Goal: Information Seeking & Learning: Learn about a topic

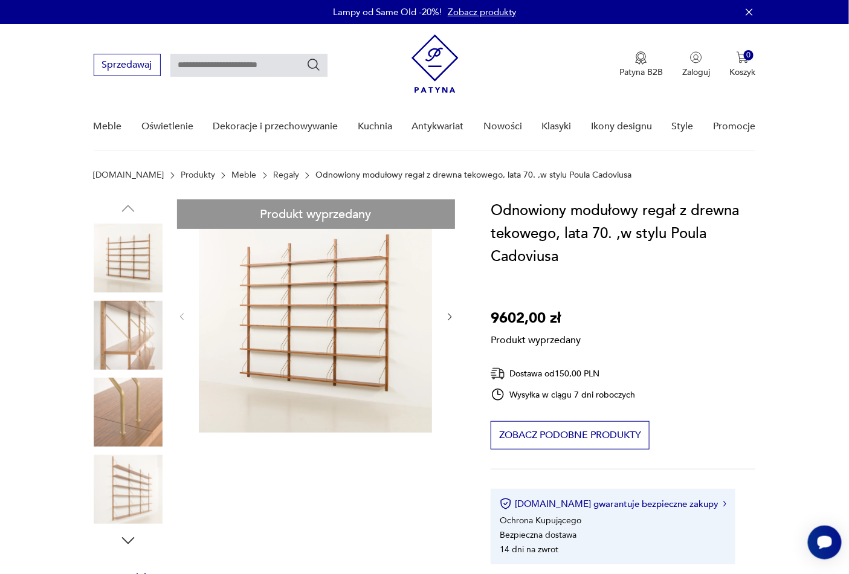
click at [738, 306] on div "Odnowiony modułowy regał z drewna tekowego, lata 70. ,w stylu Poula Cadoviusa 9…" at bounding box center [623, 381] width 265 height 365
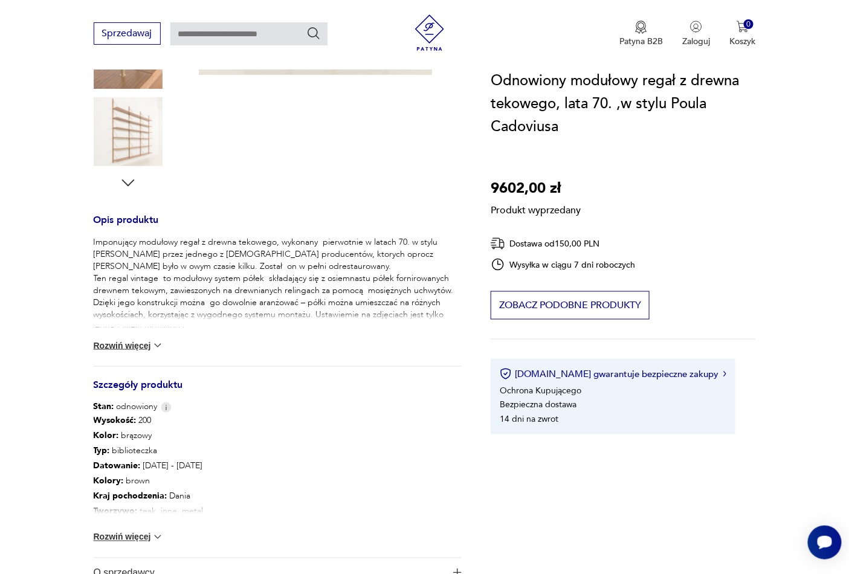
click at [125, 534] on button "Rozwiń więcej" at bounding box center [129, 537] width 70 height 12
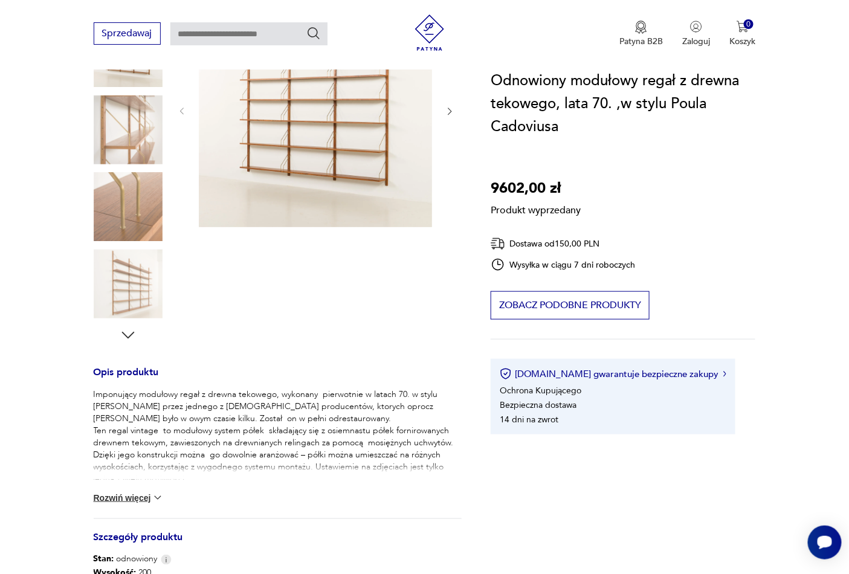
scroll to position [179, 0]
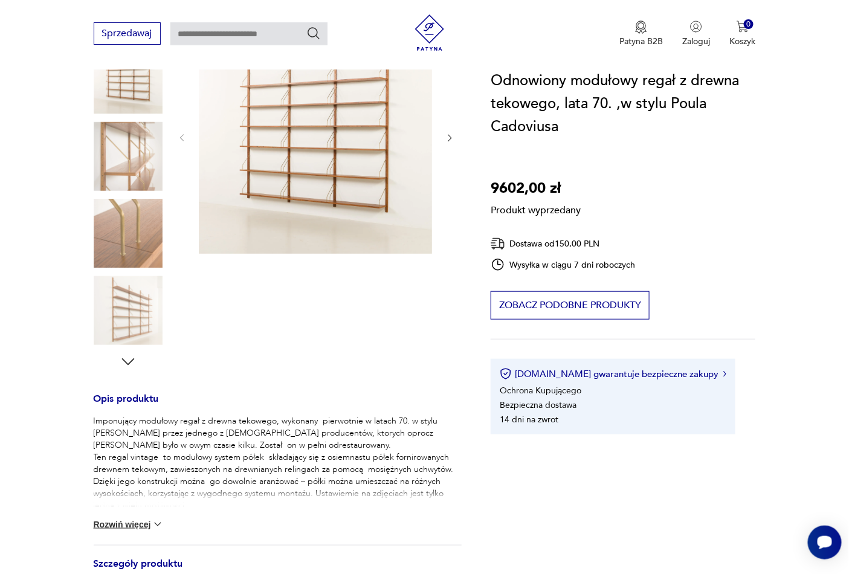
click at [136, 518] on button "Rozwiń więcej" at bounding box center [129, 524] width 70 height 12
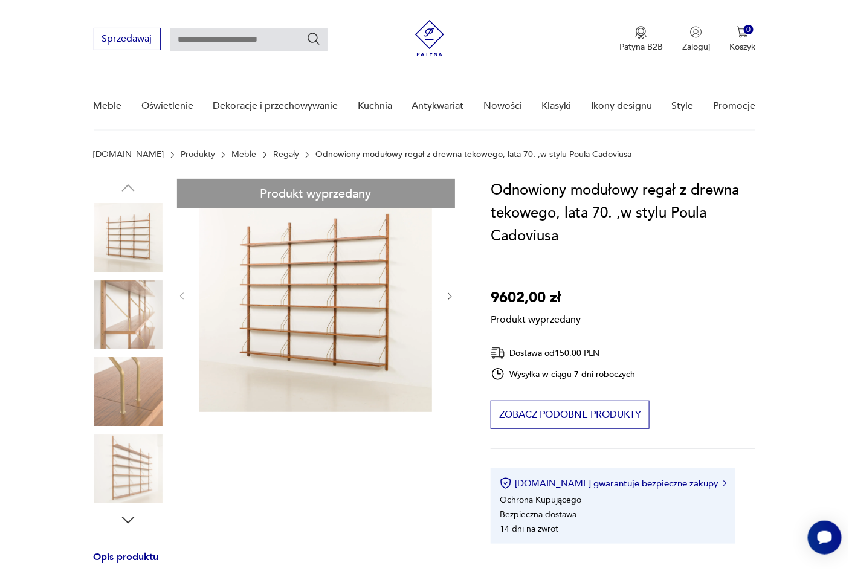
scroll to position [0, 0]
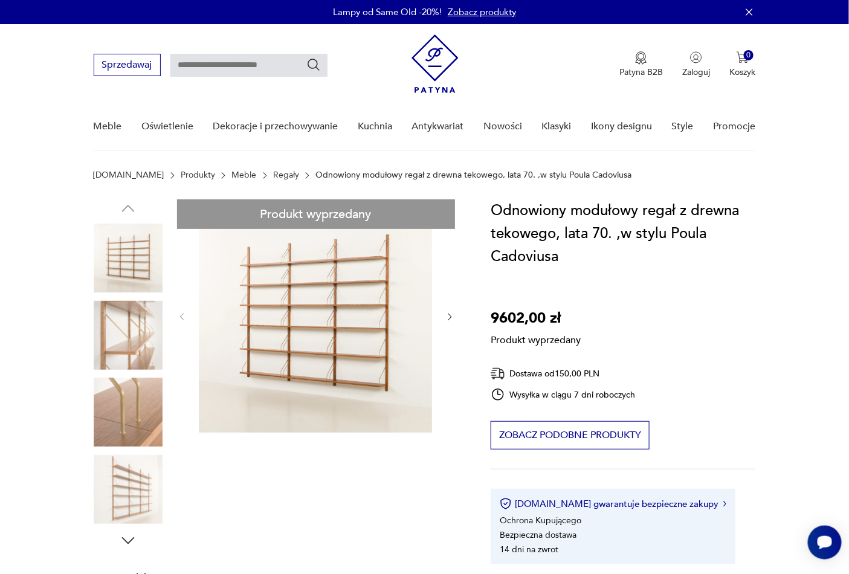
click at [504, 14] on link "Zobacz produkty" at bounding box center [482, 12] width 68 height 12
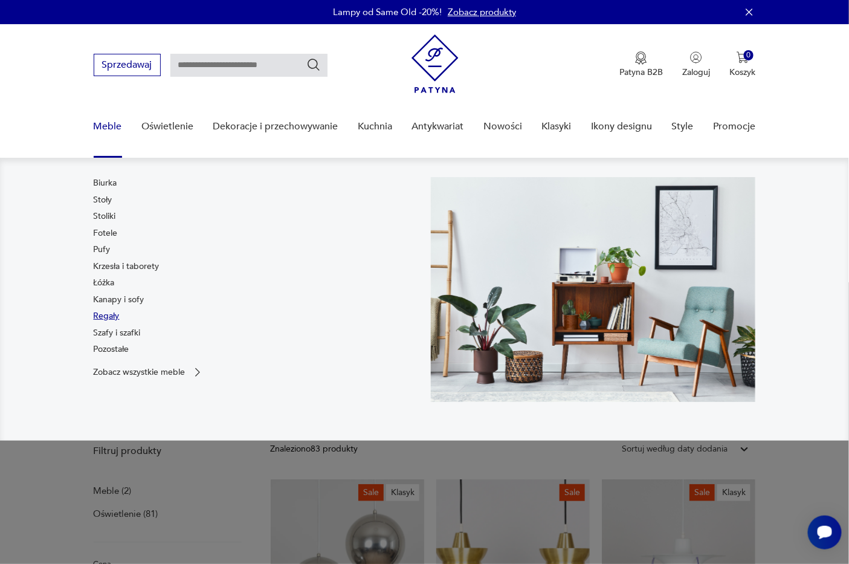
click at [106, 318] on link "Regały" at bounding box center [107, 316] width 26 height 12
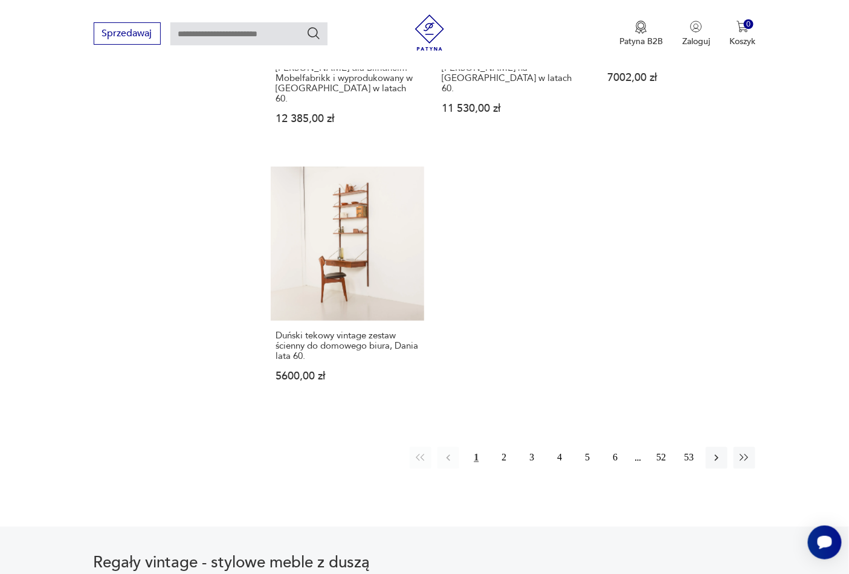
scroll to position [1873, 0]
